Goal: Information Seeking & Learning: Learn about a topic

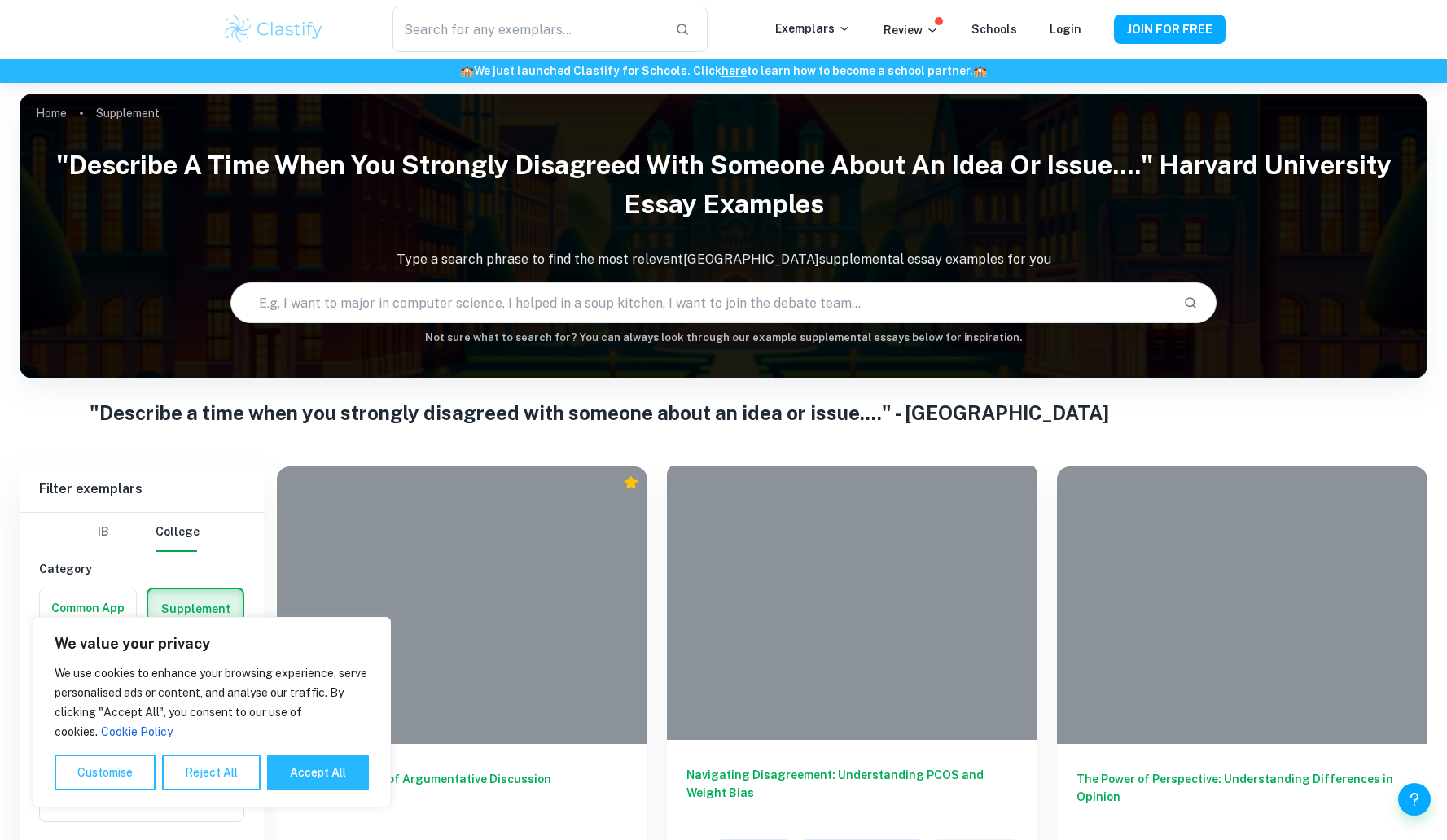
scroll to position [552, 0]
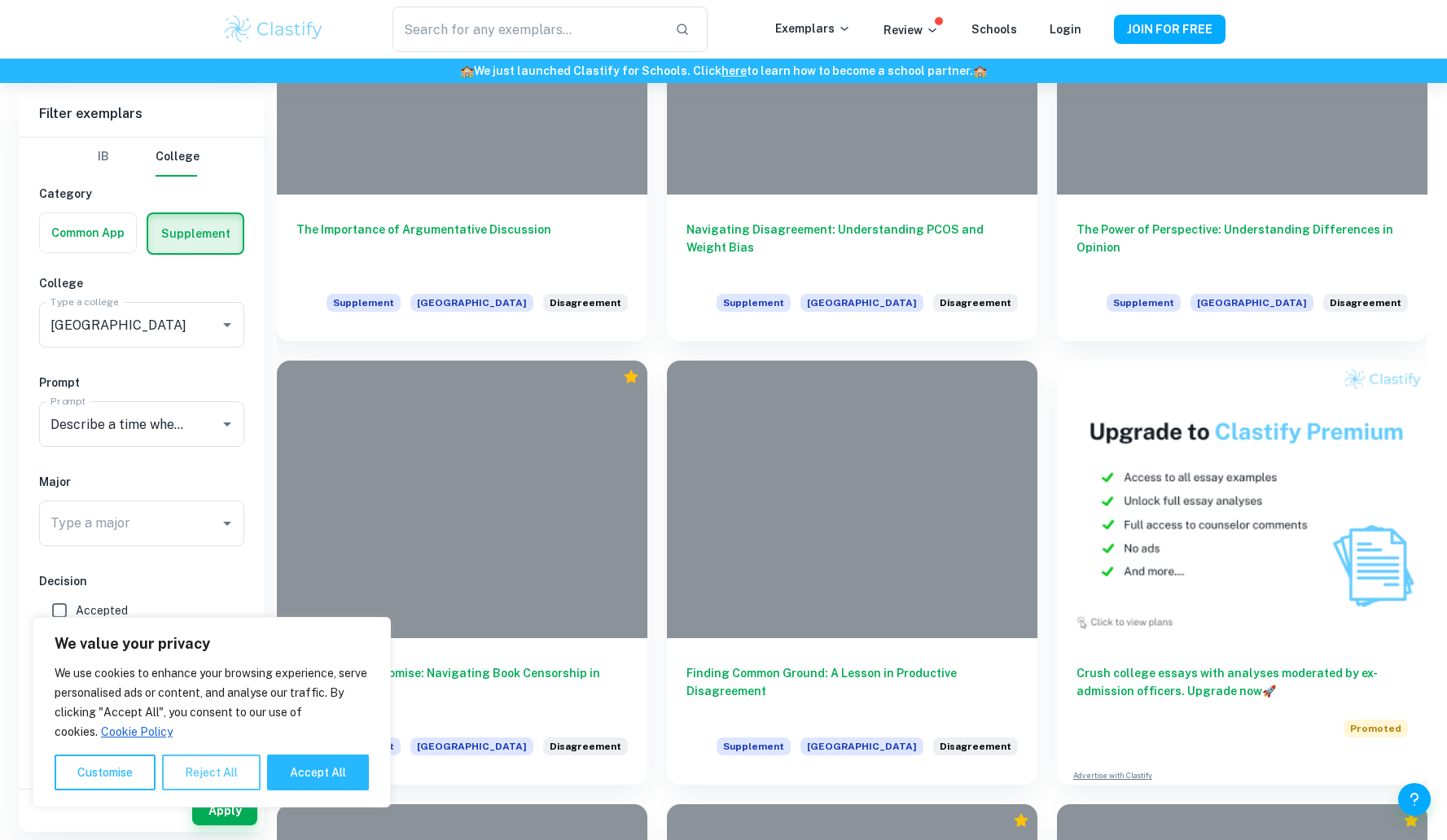
click at [223, 774] on button "Reject All" at bounding box center [211, 772] width 98 height 35
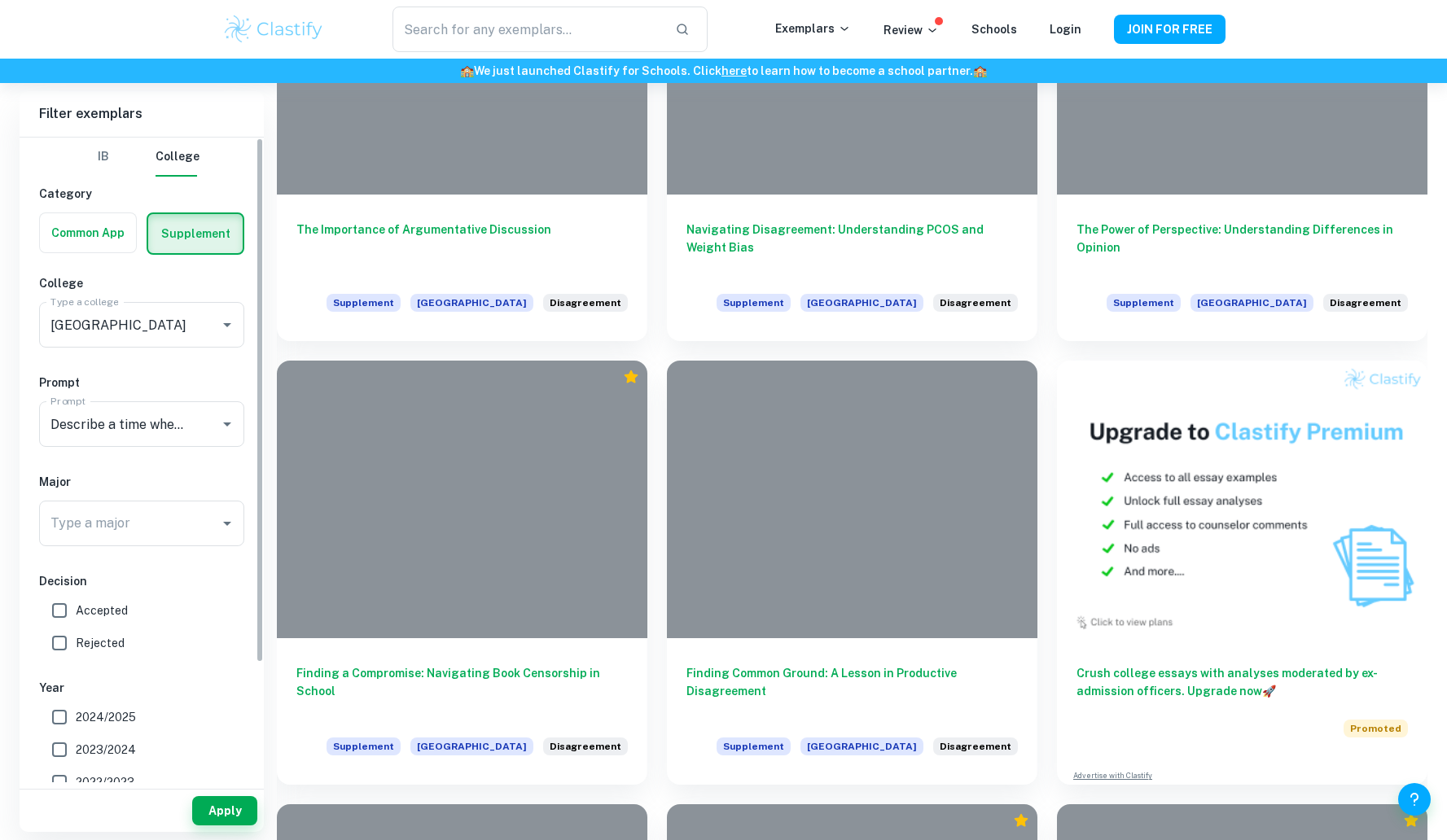
click at [61, 615] on input "Accepted" at bounding box center [59, 611] width 33 height 33
checkbox input "true"
click at [61, 718] on input "2024/2025" at bounding box center [59, 717] width 33 height 33
checkbox input "true"
click at [216, 813] on button "Apply" at bounding box center [225, 811] width 65 height 29
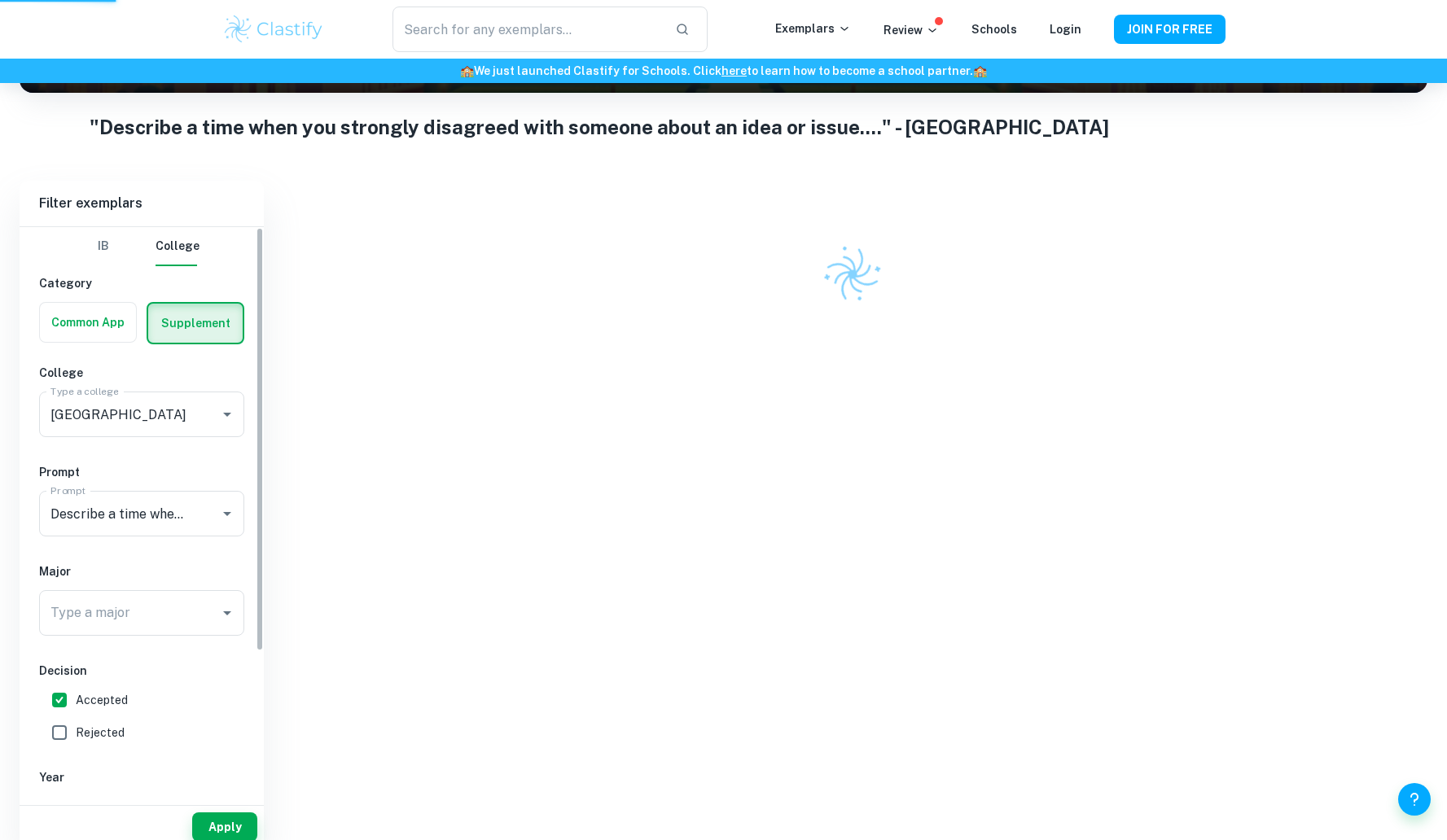
scroll to position [239, 0]
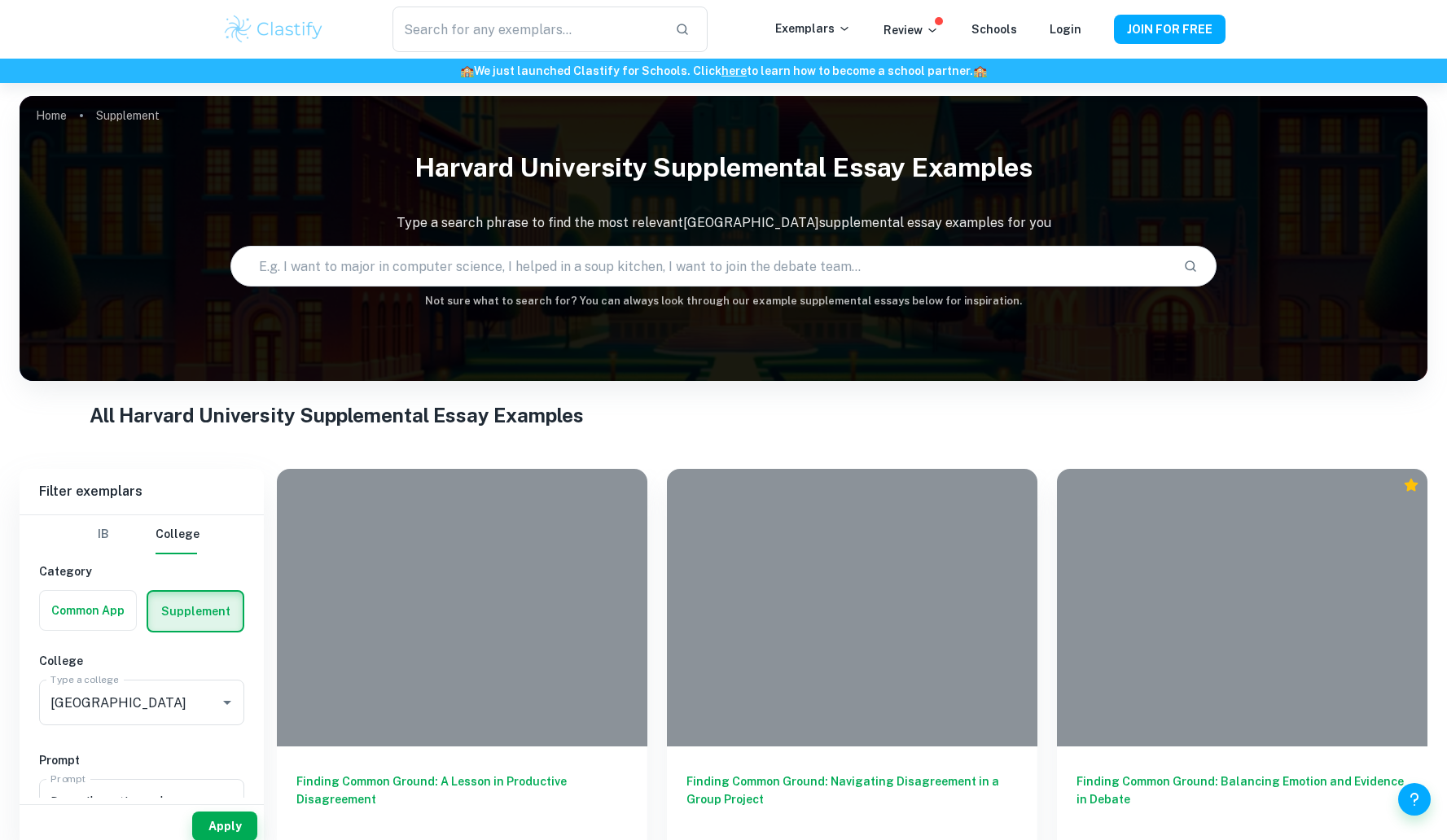
scroll to position [83, 0]
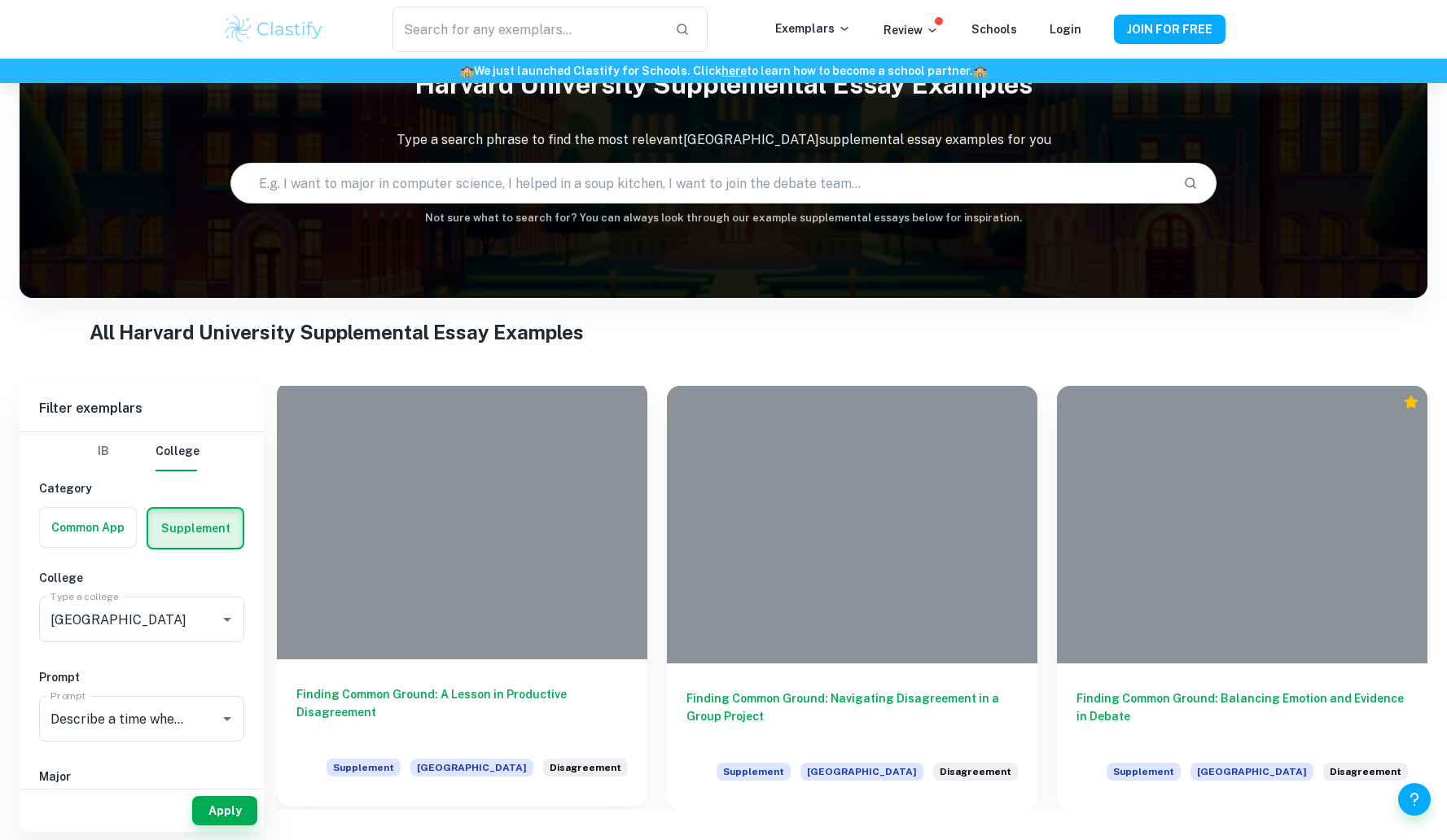
click at [466, 698] on h6 "Finding Common Ground: A Lesson in Productive Disagreement" at bounding box center [462, 712] width 331 height 54
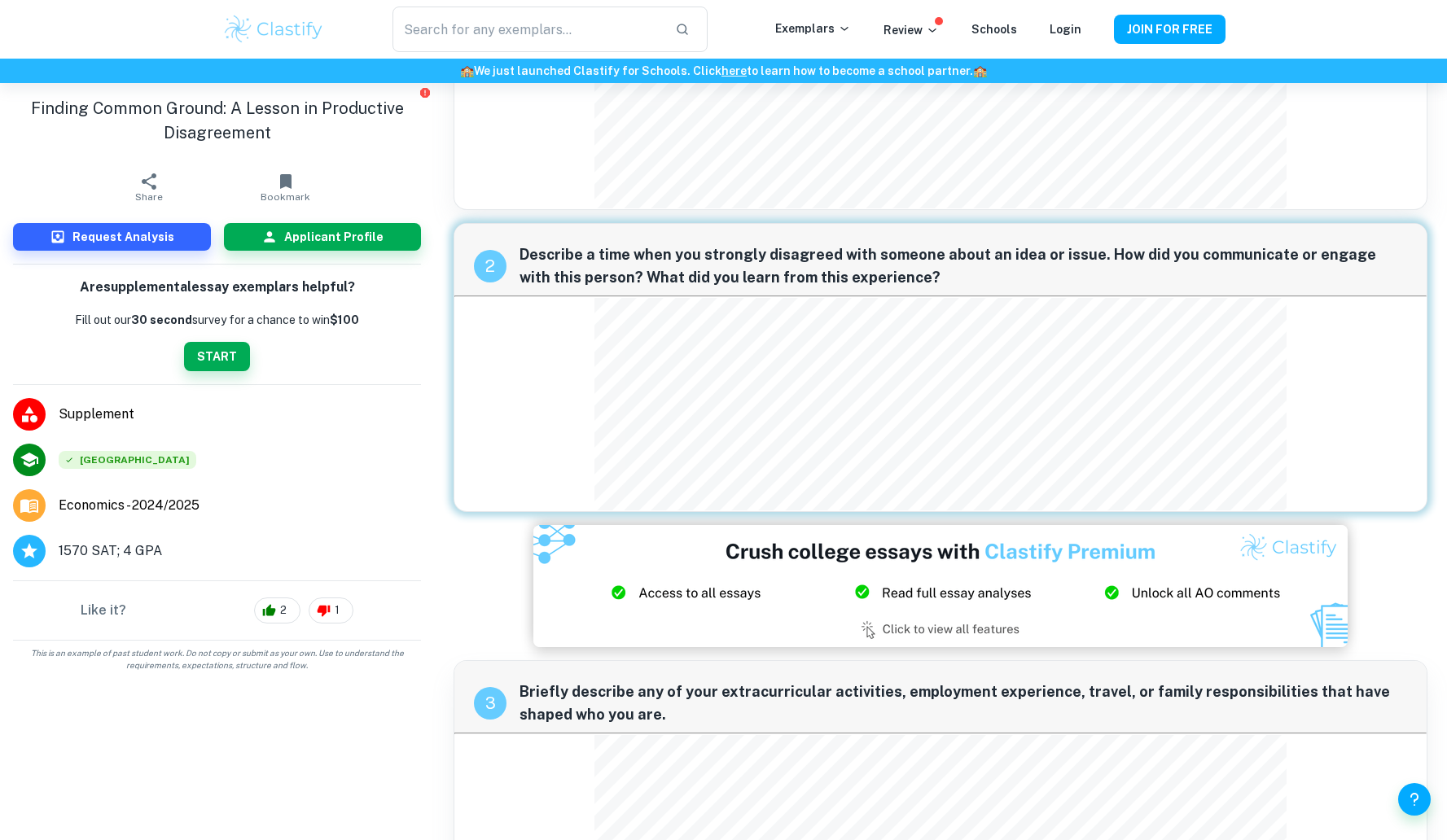
scroll to position [183, 0]
